Goal: Information Seeking & Learning: Check status

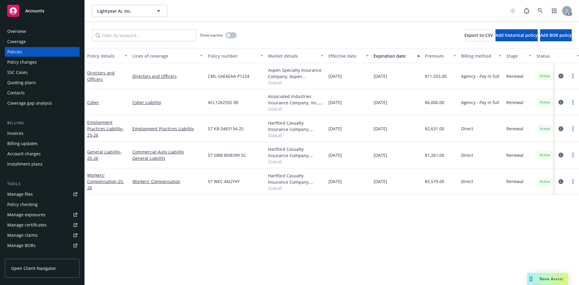
click at [562, 76] on icon "circleInformation" at bounding box center [560, 76] width 5 height 5
